Goal: Transaction & Acquisition: Download file/media

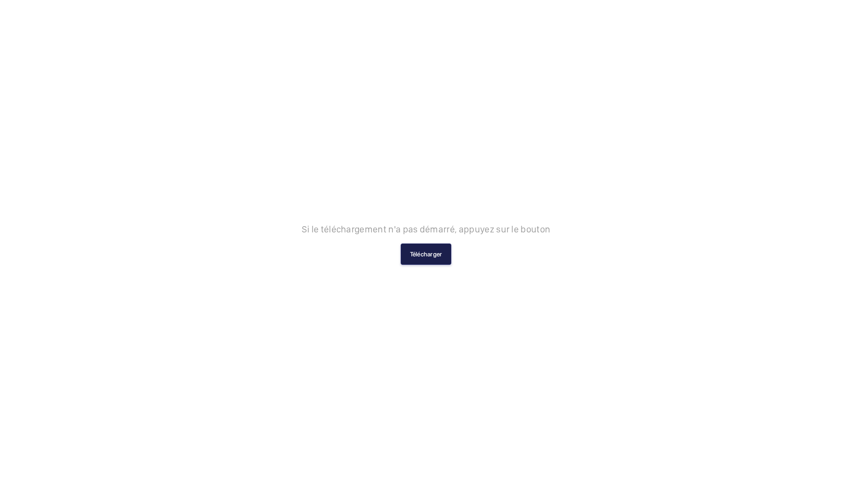
click at [423, 253] on button "Télécharger" at bounding box center [426, 254] width 51 height 21
click at [437, 251] on button "Télécharger" at bounding box center [426, 254] width 51 height 21
click at [419, 257] on button "Télécharger" at bounding box center [426, 254] width 51 height 21
click at [431, 252] on button "Télécharger" at bounding box center [426, 254] width 51 height 21
click at [439, 250] on button "Télécharger" at bounding box center [426, 254] width 51 height 21
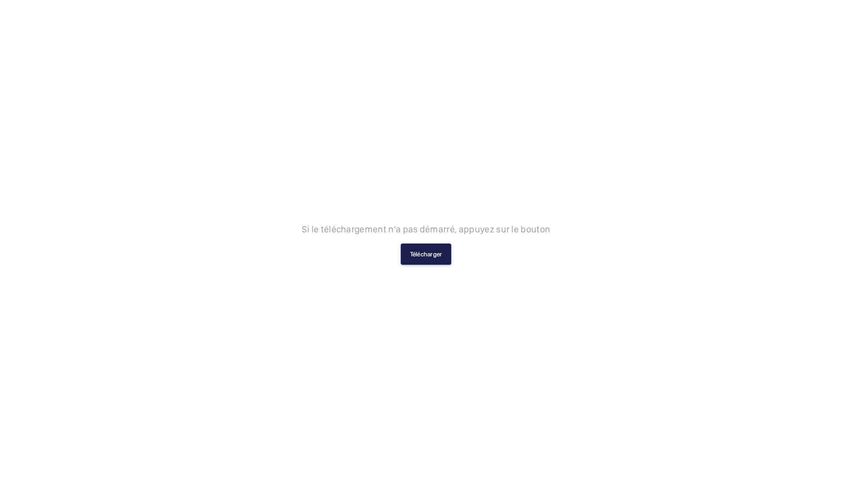
click at [427, 254] on button "Télécharger" at bounding box center [426, 254] width 51 height 21
click at [427, 256] on button "Télécharger" at bounding box center [426, 254] width 51 height 21
